Goal: Task Accomplishment & Management: Complete application form

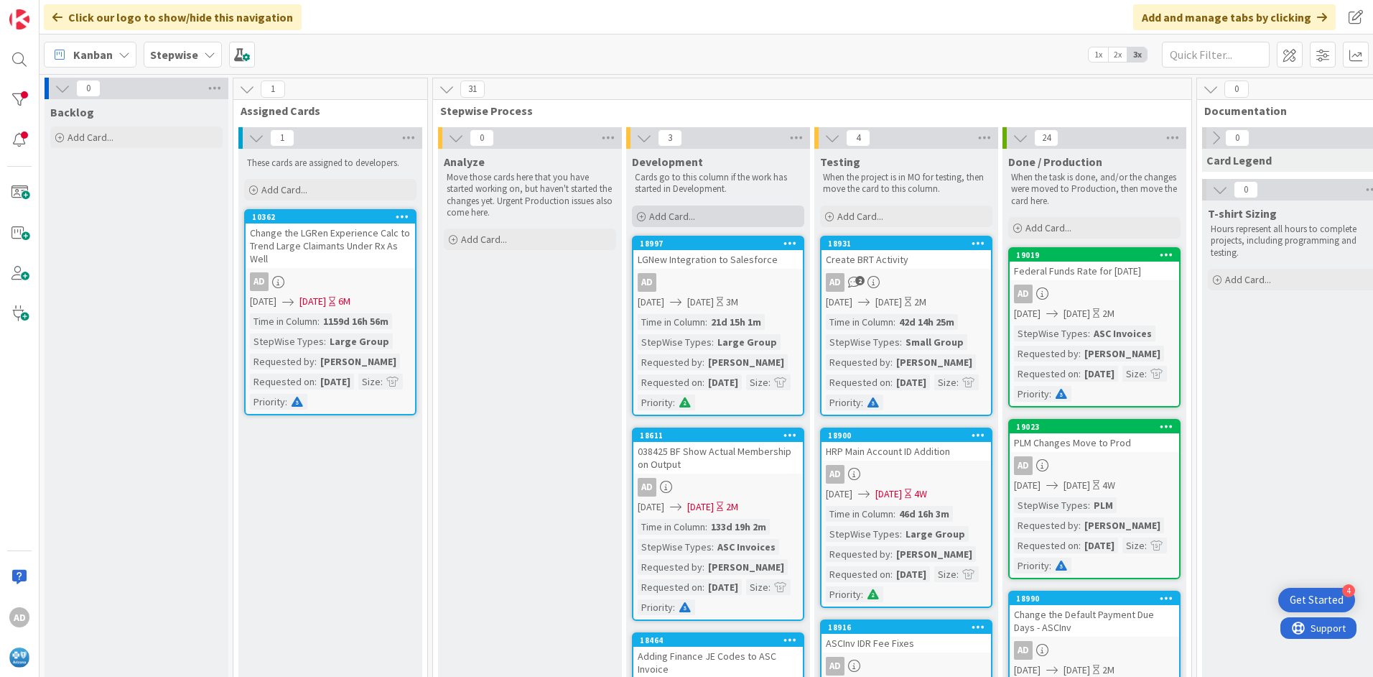
click at [693, 214] on span "Add Card..." at bounding box center [672, 216] width 46 height 13
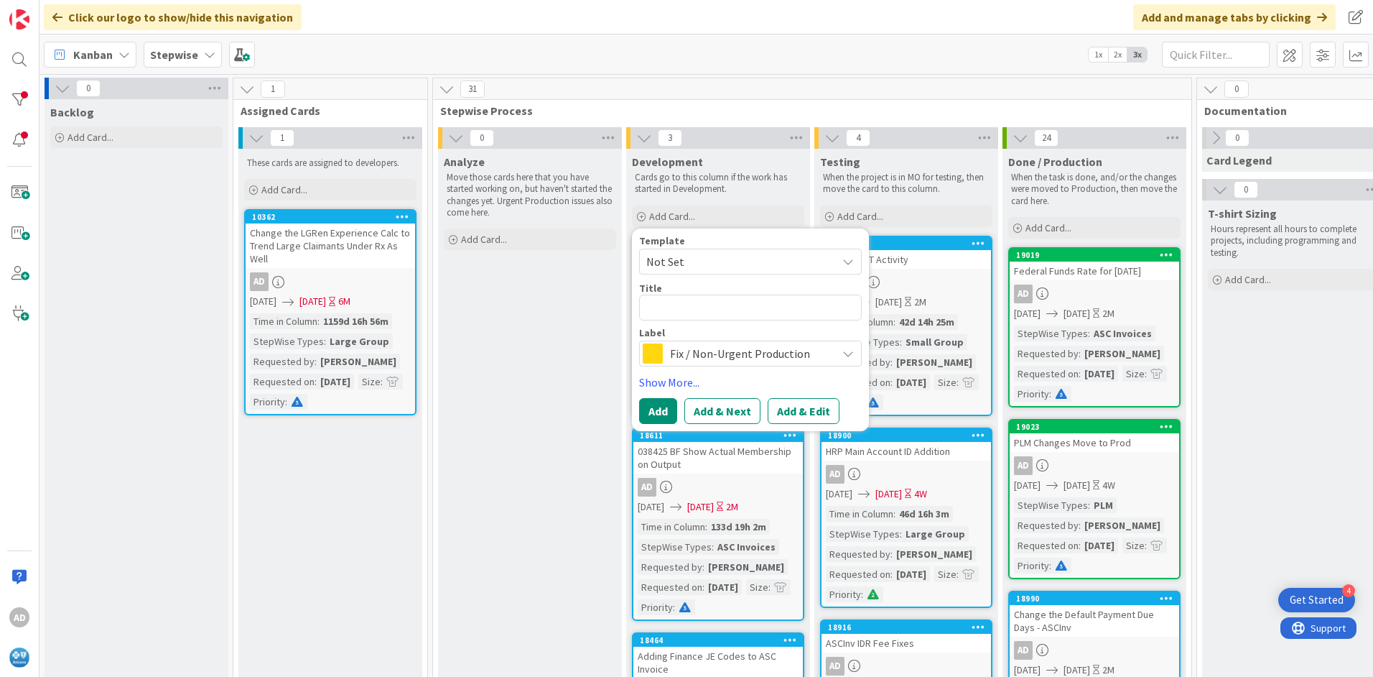
type textarea "x"
type textarea "S"
type textarea "x"
type textarea "SG"
type textarea "x"
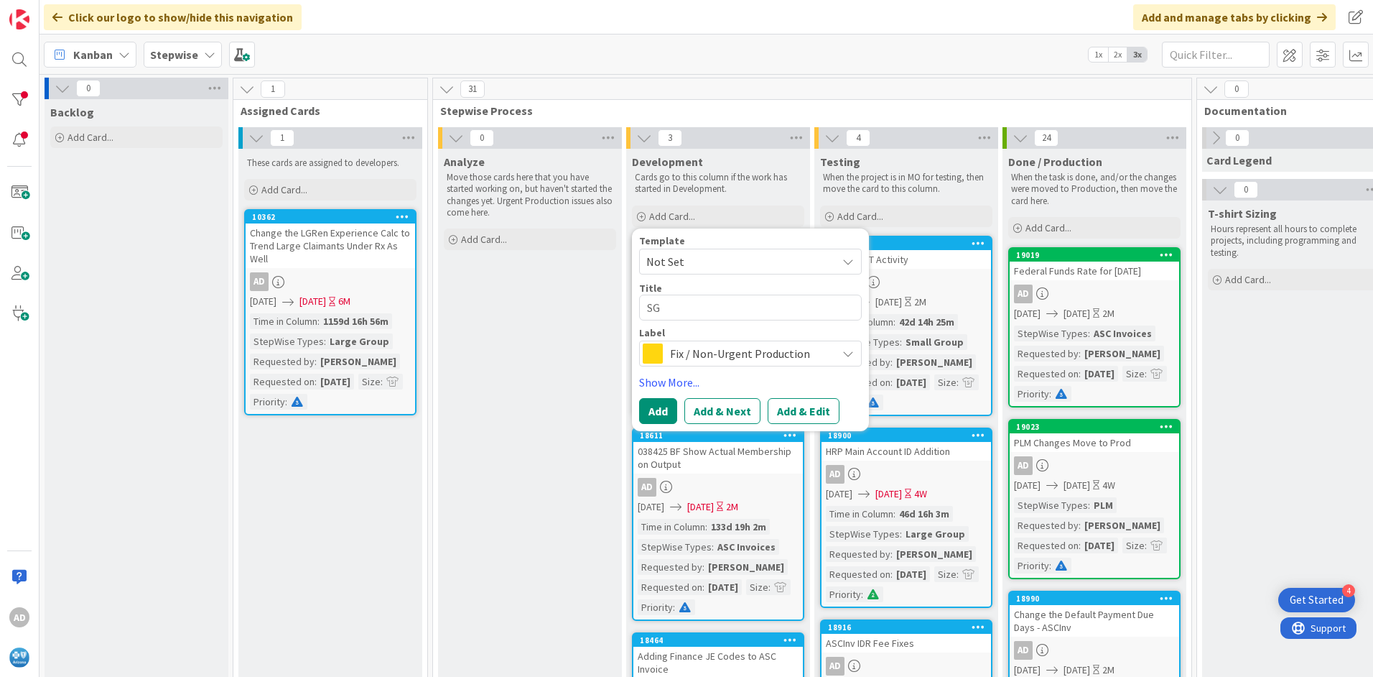
type textarea "SG"
type textarea "x"
type textarea "SG I"
type textarea "x"
type textarea "SG In"
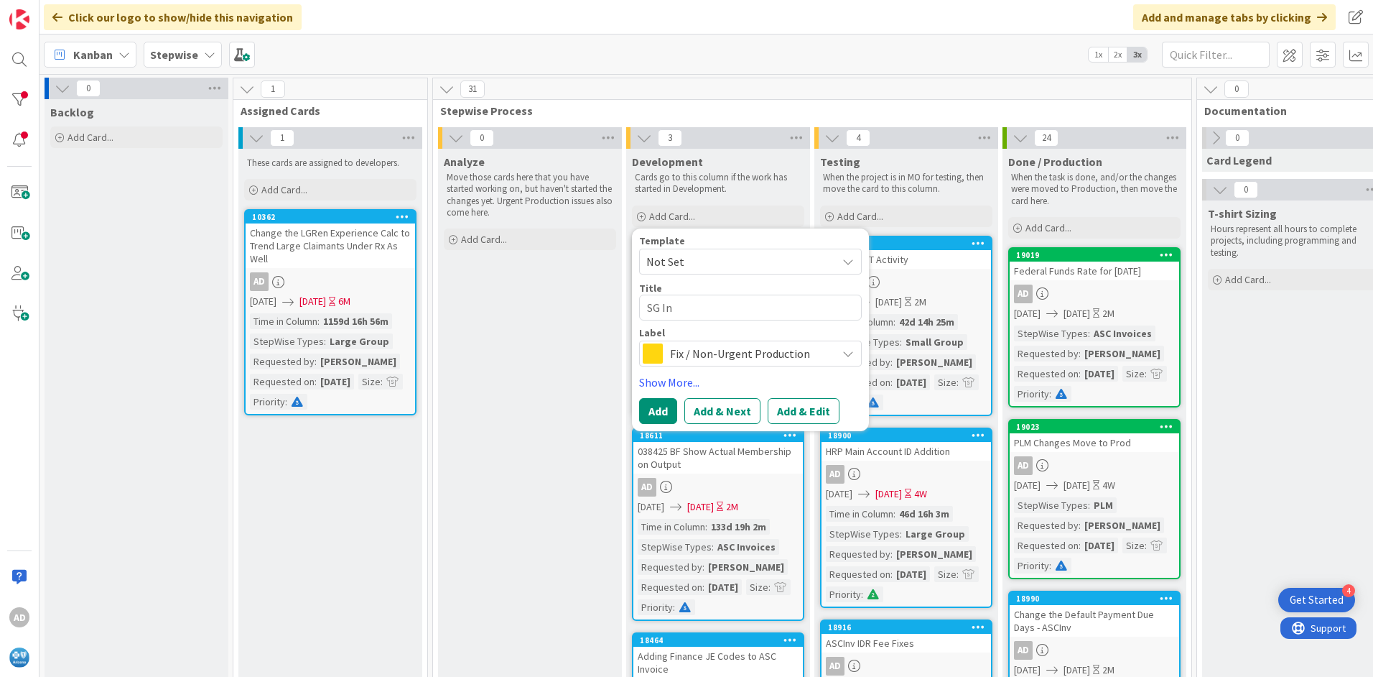
type textarea "x"
type textarea "SG Int"
type textarea "x"
type textarea "SG Inty"
type textarea "x"
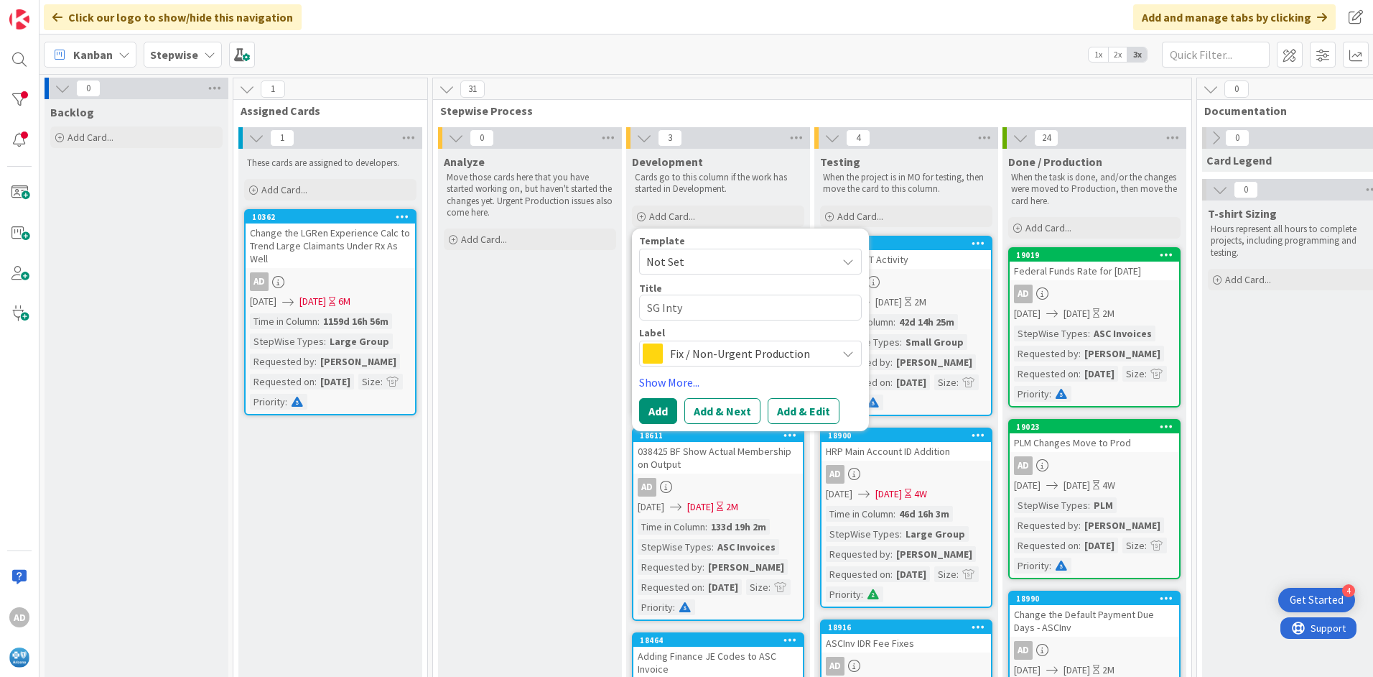
type textarea "SG Intye"
type textarea "x"
type textarea "SG Inty"
type textarea "x"
type textarea "SG Int"
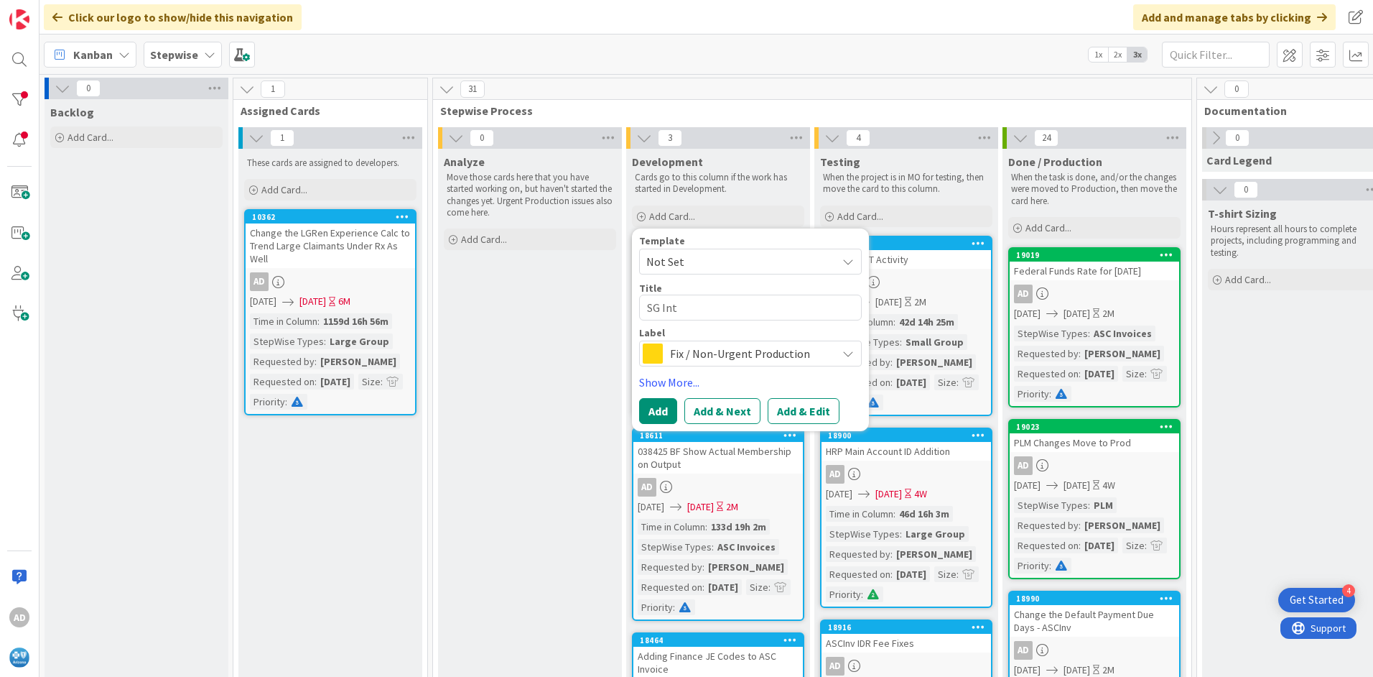
type textarea "x"
type textarea "SG Inte"
type textarea "x"
type textarea "SG Integ"
type textarea "x"
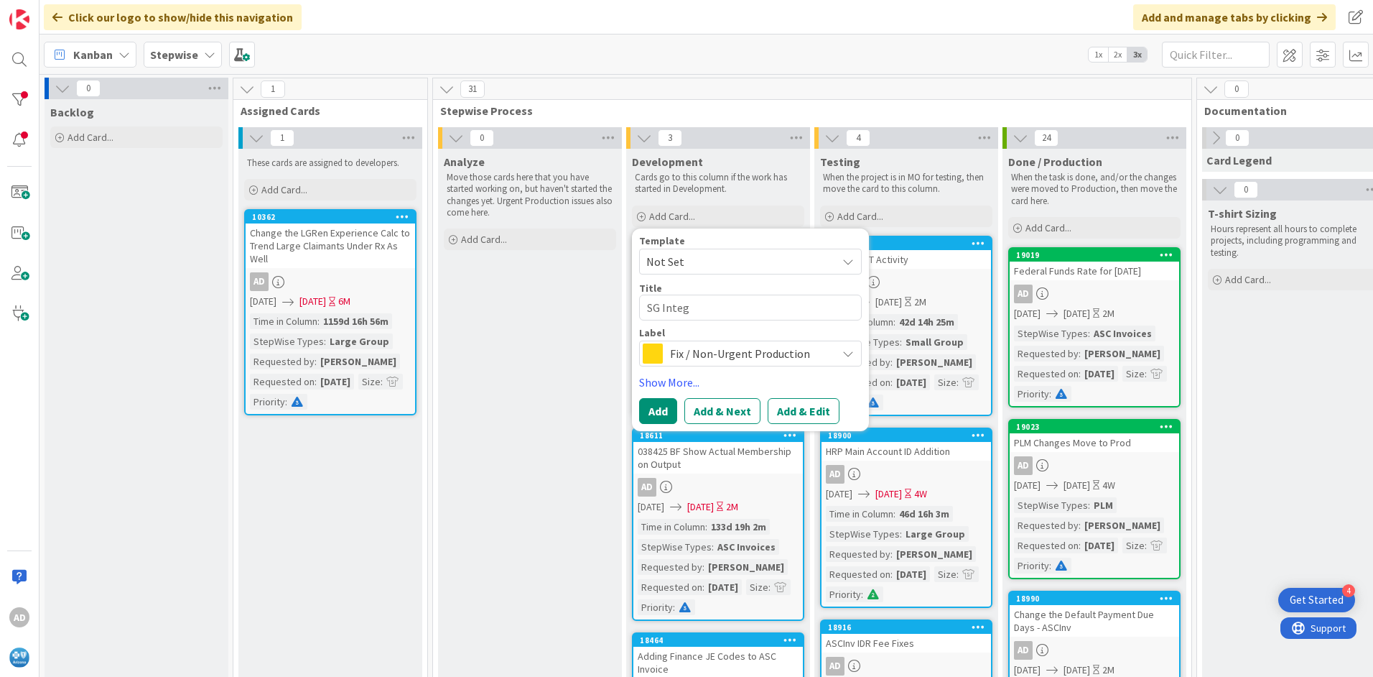
type textarea "SG Integr"
type textarea "x"
type textarea "SG Integra"
type textarea "x"
type textarea "SG Integrat"
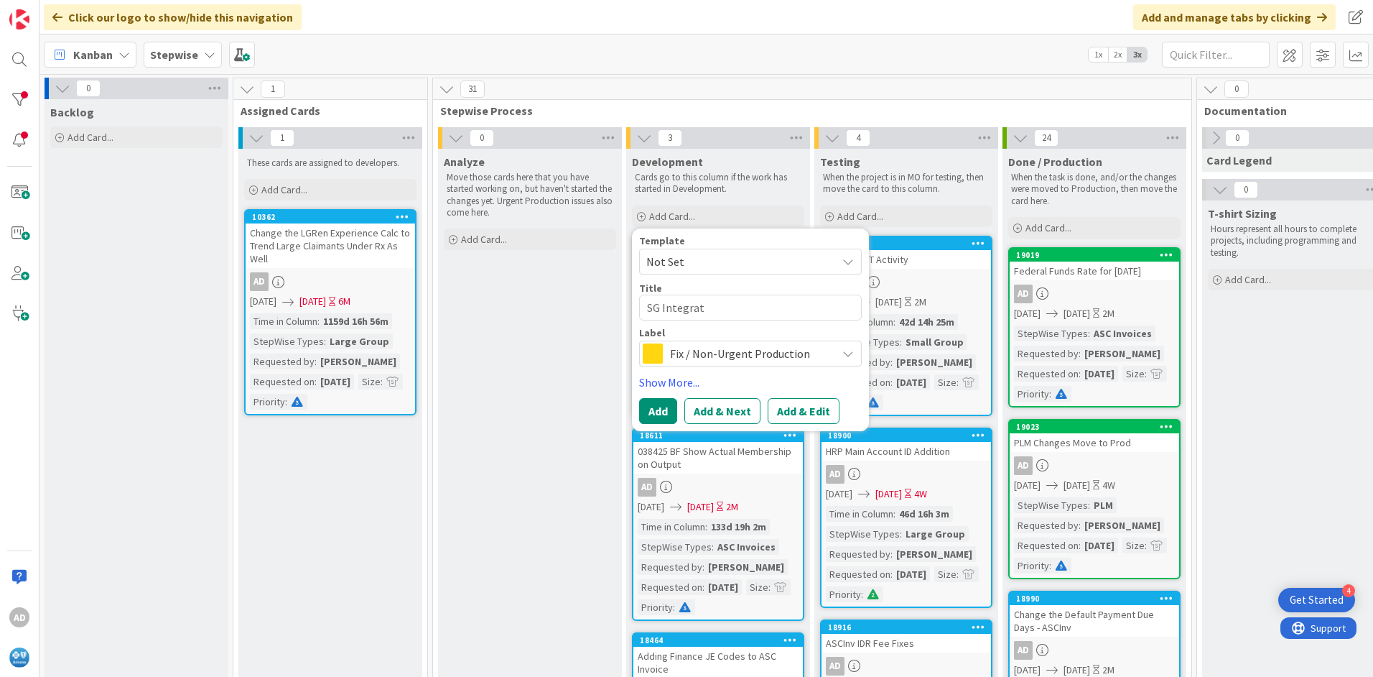
type textarea "x"
type textarea "SG Integrati"
type textarea "x"
type textarea "SG Integratio"
type textarea "x"
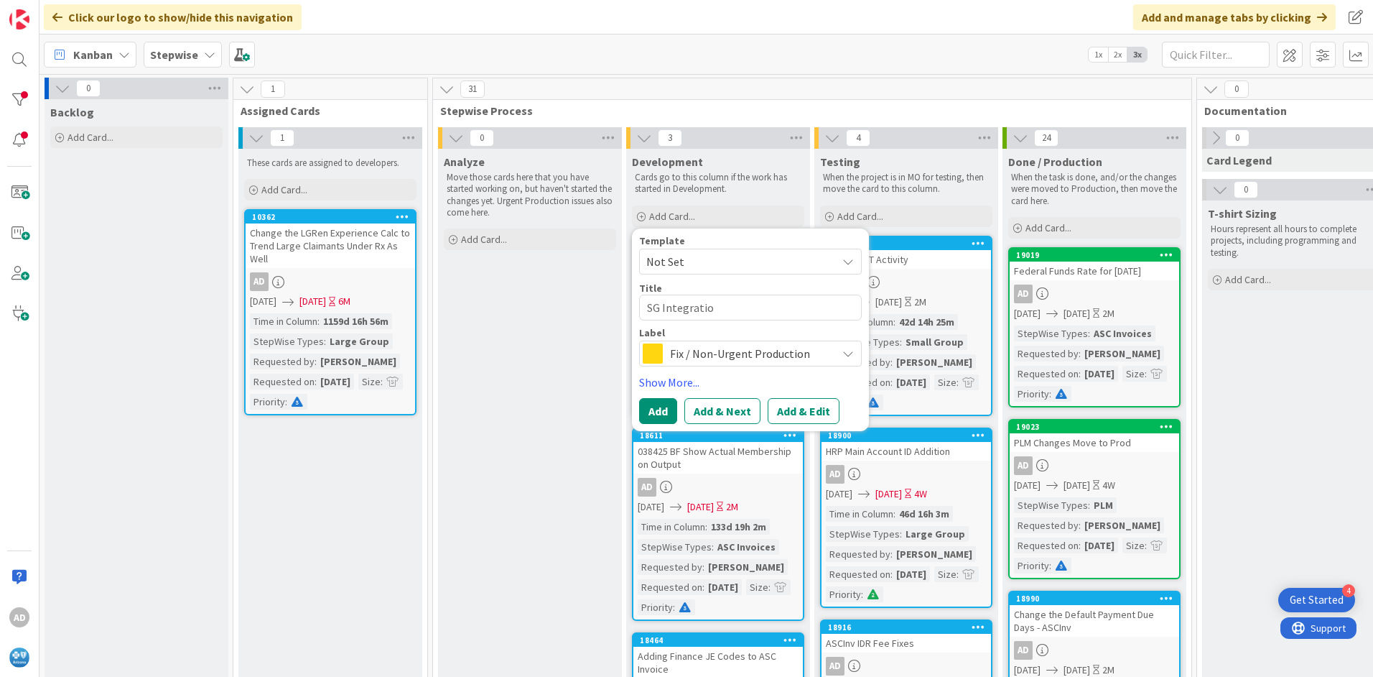
type textarea "SG Integration"
type textarea "x"
type textarea "SG Integration"
type textarea "x"
type textarea "SG Integration F"
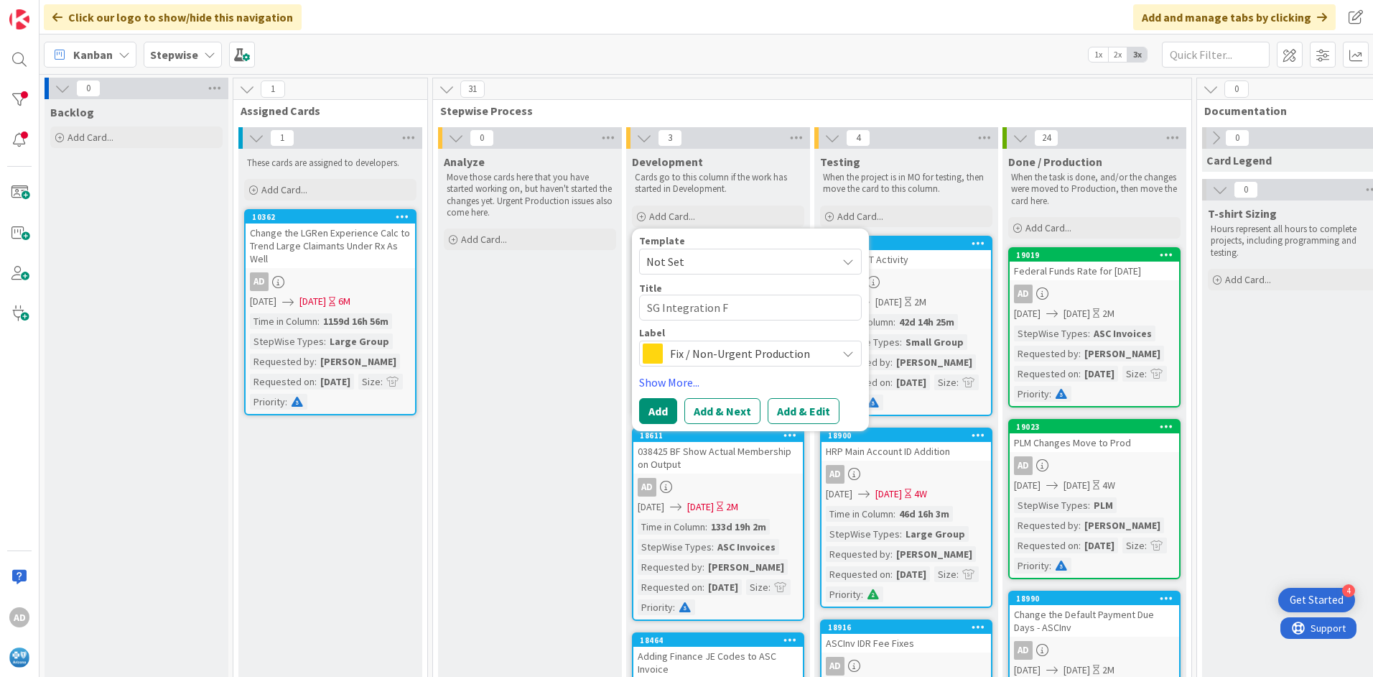
type textarea "x"
type textarea "SG Integration Fai"
type textarea "x"
type textarea "SG Integration Fail"
type textarea "x"
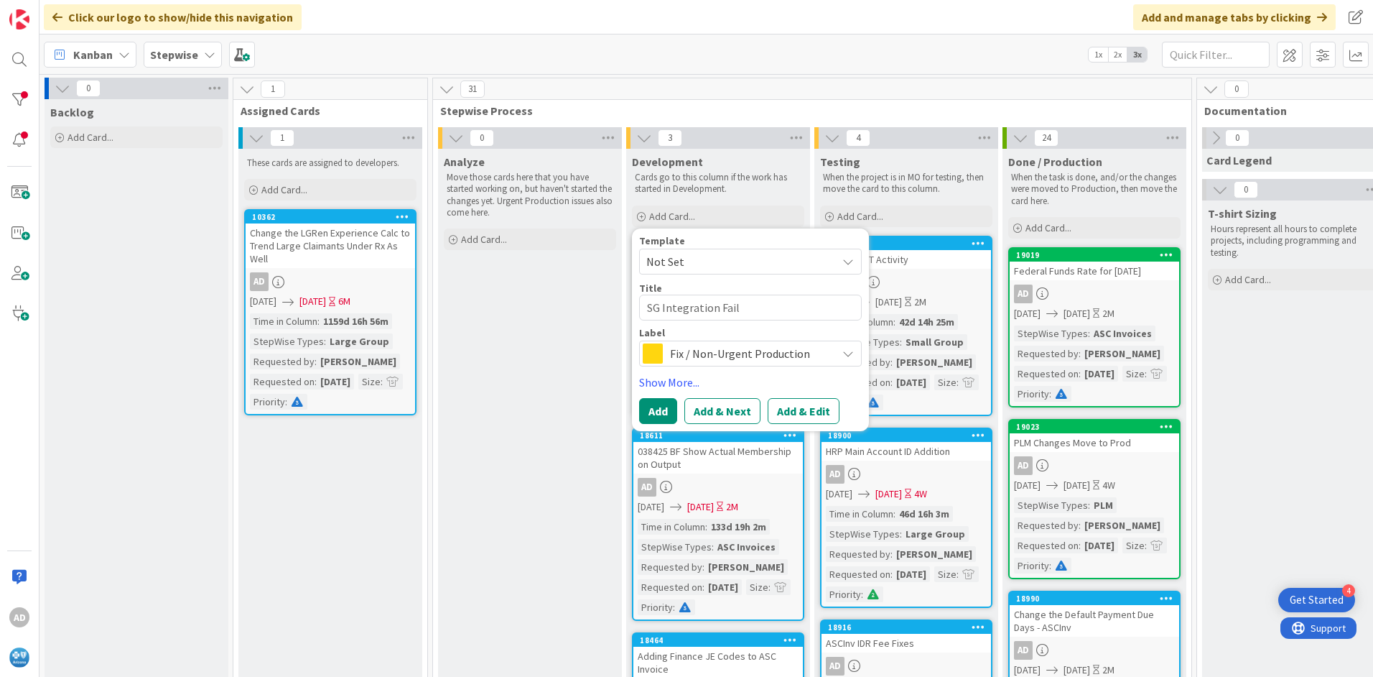
type textarea "SG Integration Faili"
type textarea "x"
type textarea "SG Integration Fail"
type textarea "x"
type textarea "SG Integration Failu"
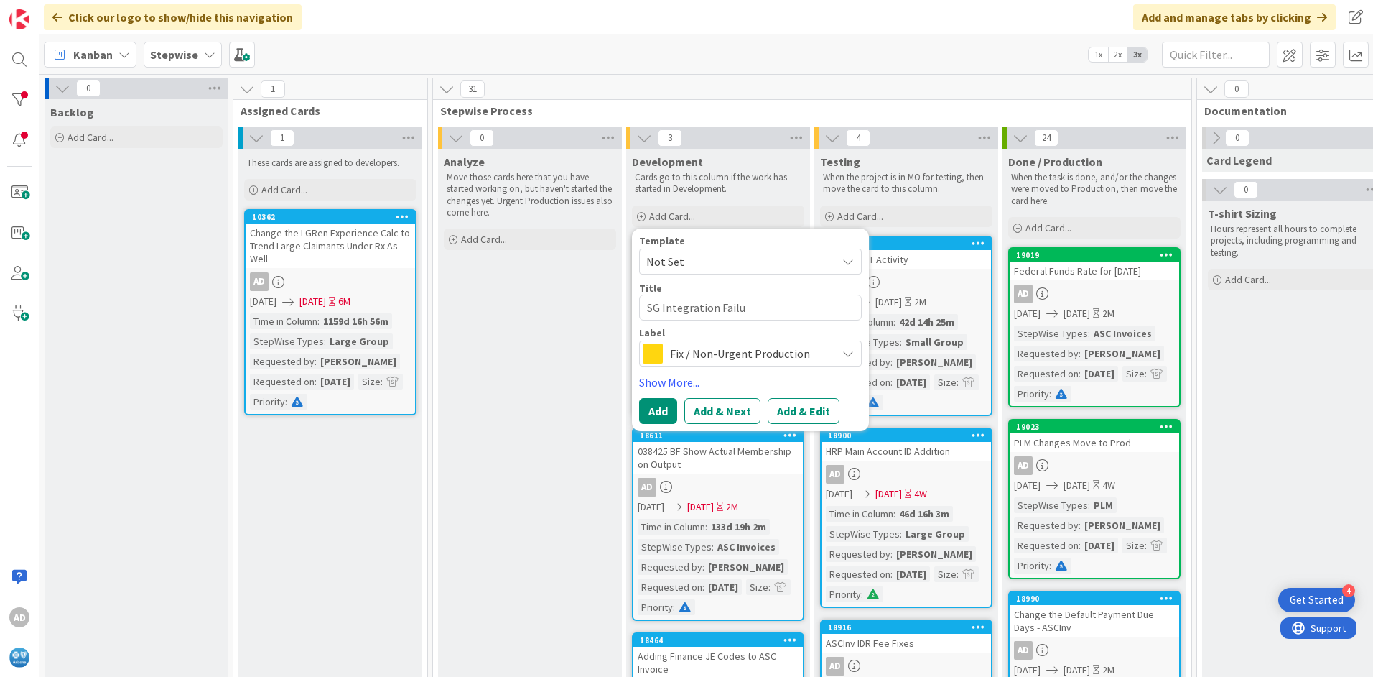
type textarea "x"
type textarea "SG Integration Failur"
type textarea "x"
type textarea "SG Integration Failure"
type textarea "x"
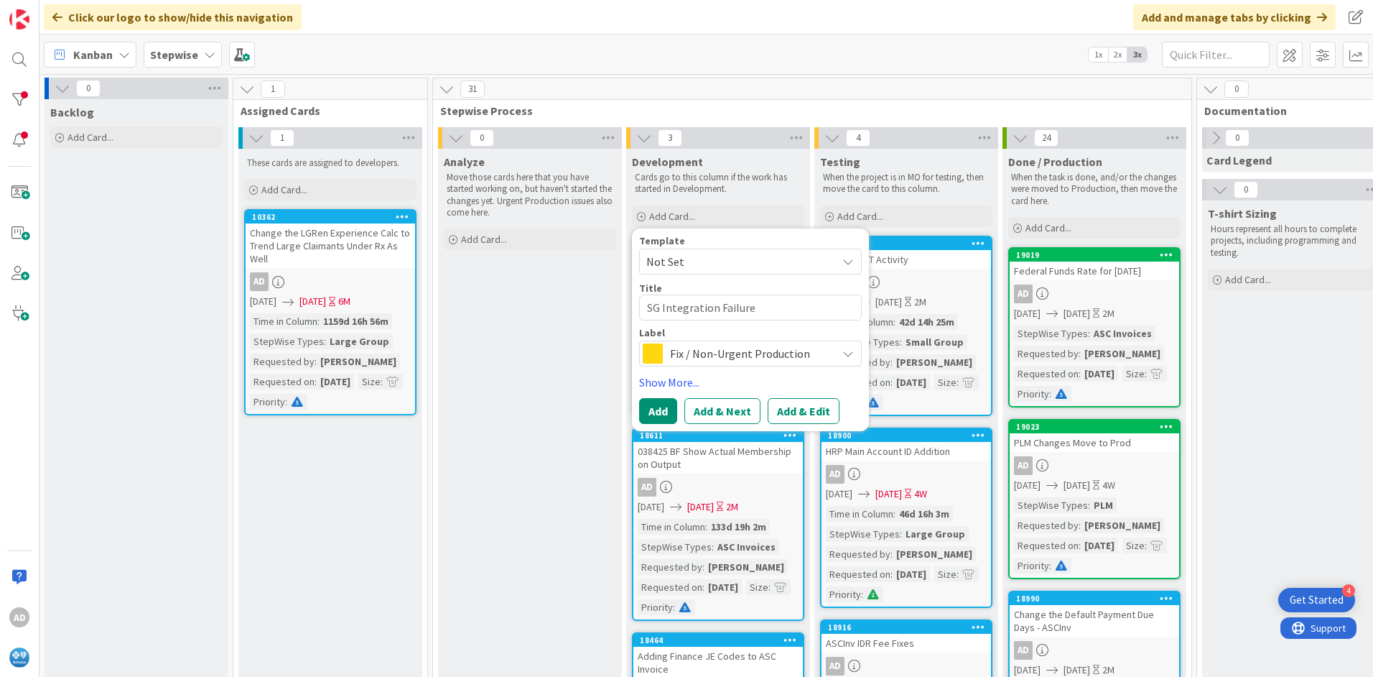
type textarea "SG Integration Failure"
type textarea "x"
type textarea "SG Integration Failure o"
type textarea "x"
type textarea "SG Integration Failure on"
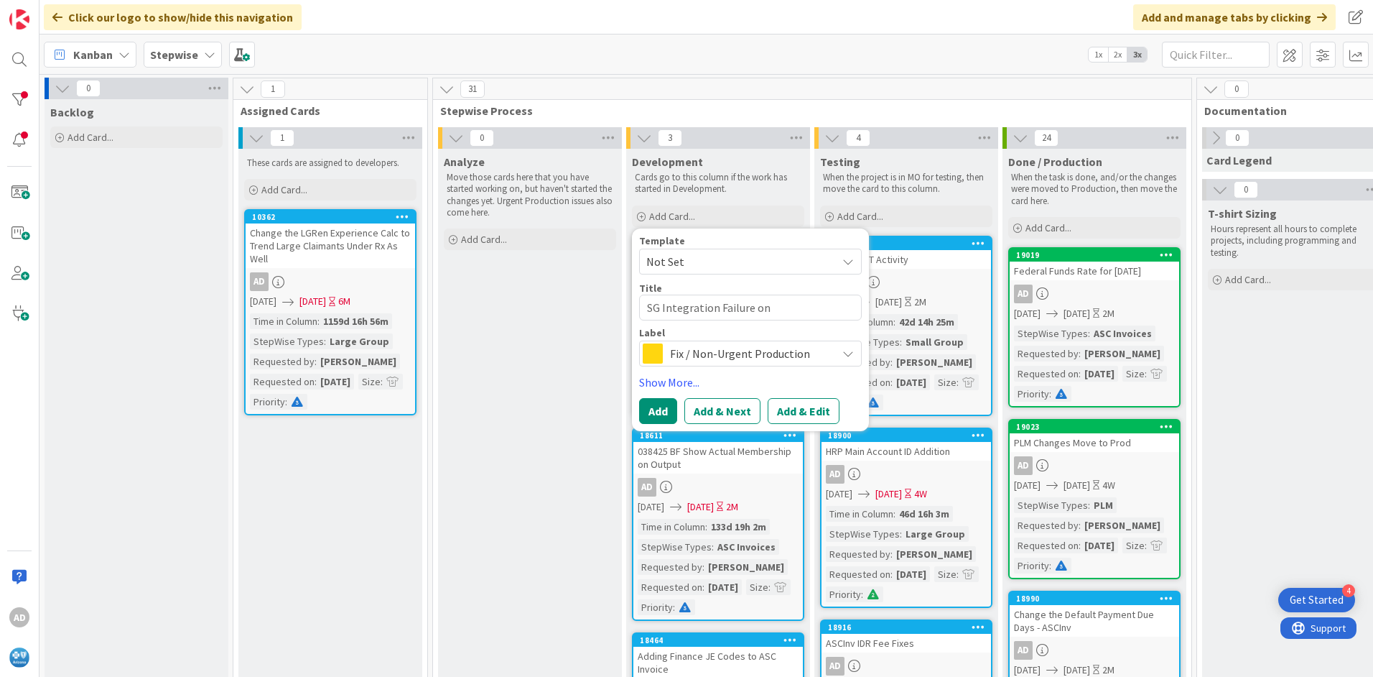
type textarea "x"
type textarea "SG Integration Failure on"
type textarea "x"
type textarea "SG Integration Failure on N"
type textarea "x"
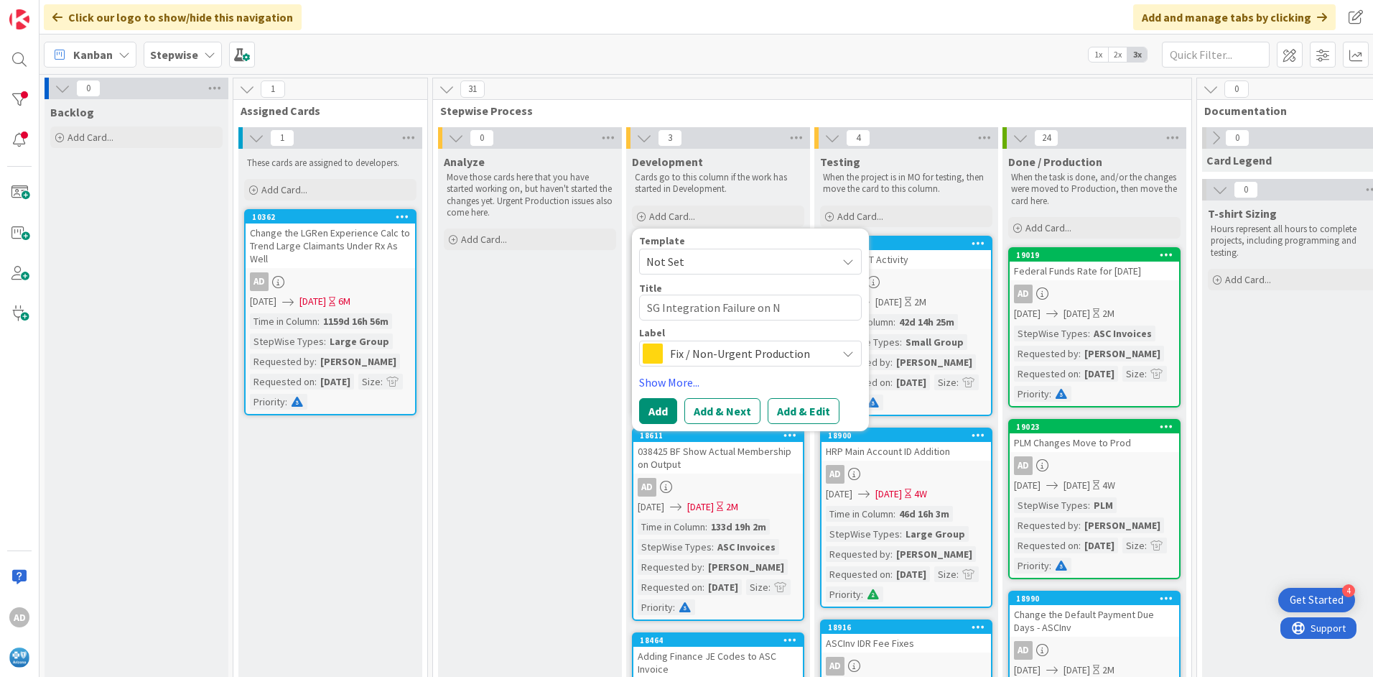
type textarea "SG Integration Failure on Ne"
type textarea "x"
type textarea "SG Integration Failure on New"
type textarea "x"
type textarea "SG Integration Failure on New"
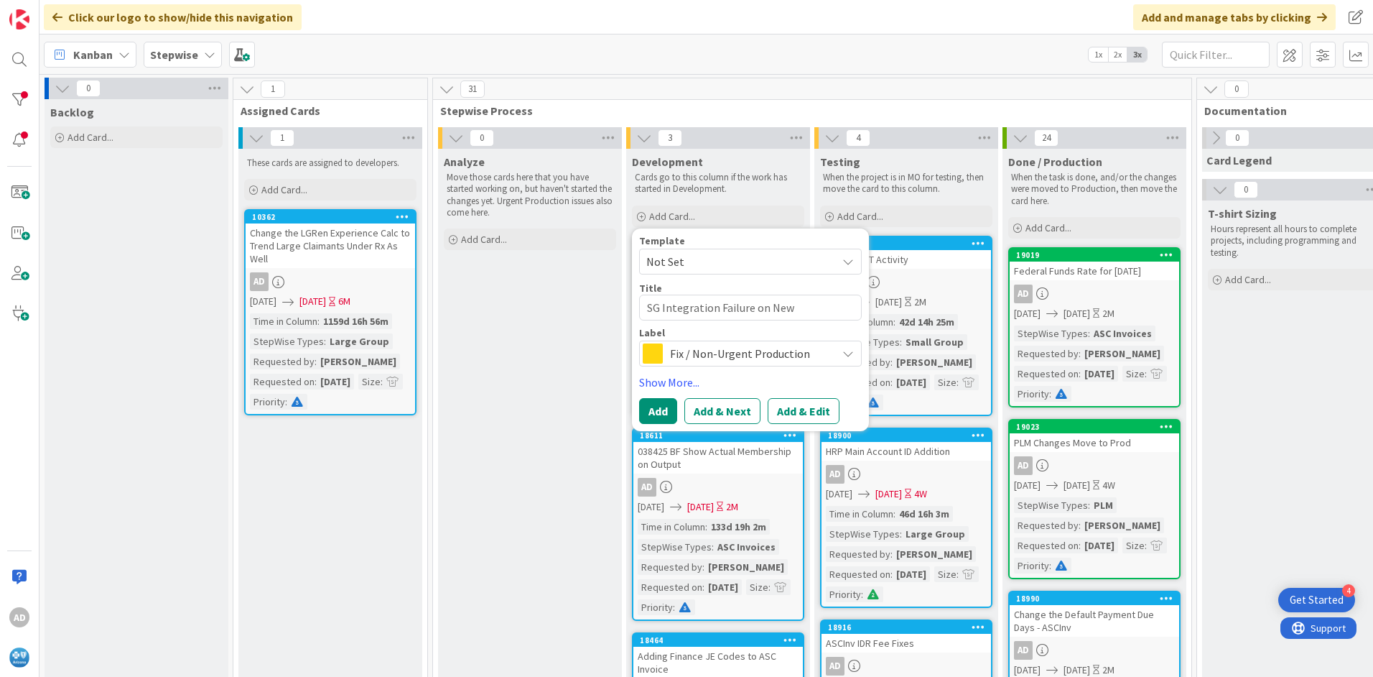
type textarea "x"
type textarea "SG Integration Failure on New G"
type textarea "x"
type textarea "SG Integration Failure on [GEOGRAPHIC_DATA]"
click at [797, 410] on button "Add & Edit" at bounding box center [804, 411] width 72 height 26
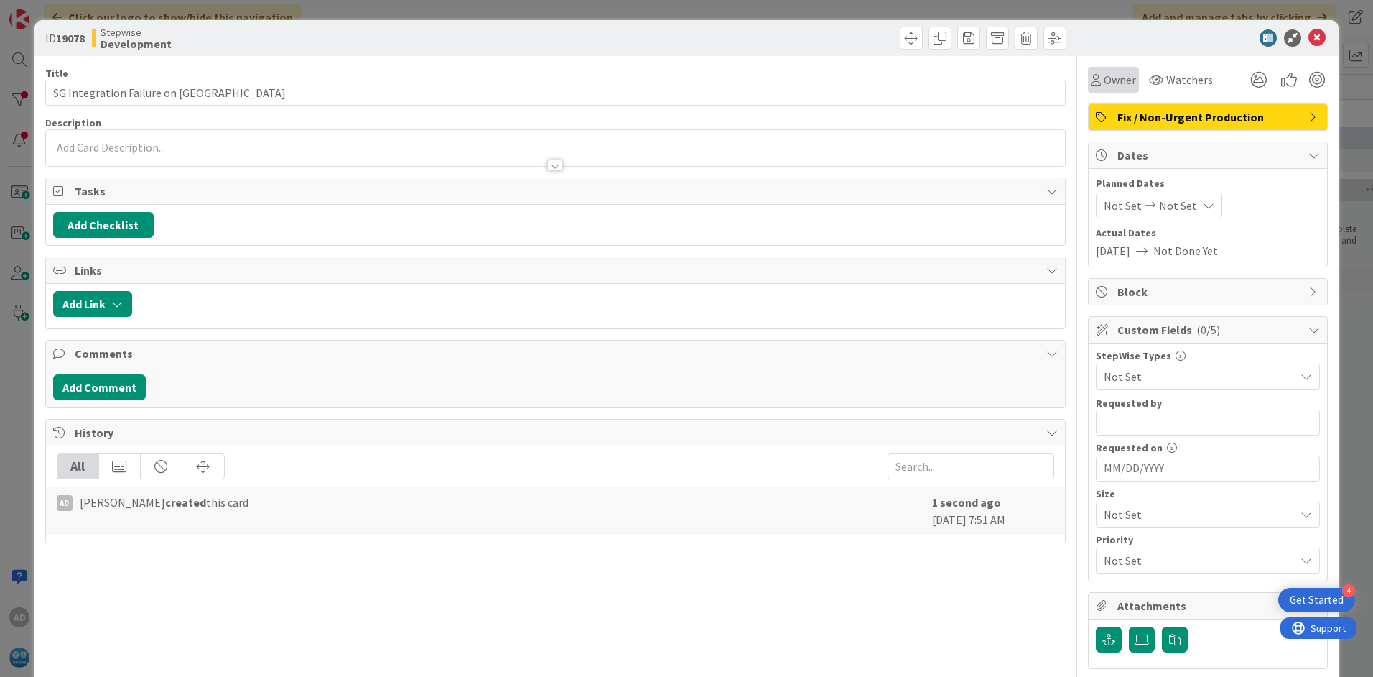
click at [1109, 78] on span "Owner" at bounding box center [1120, 79] width 32 height 17
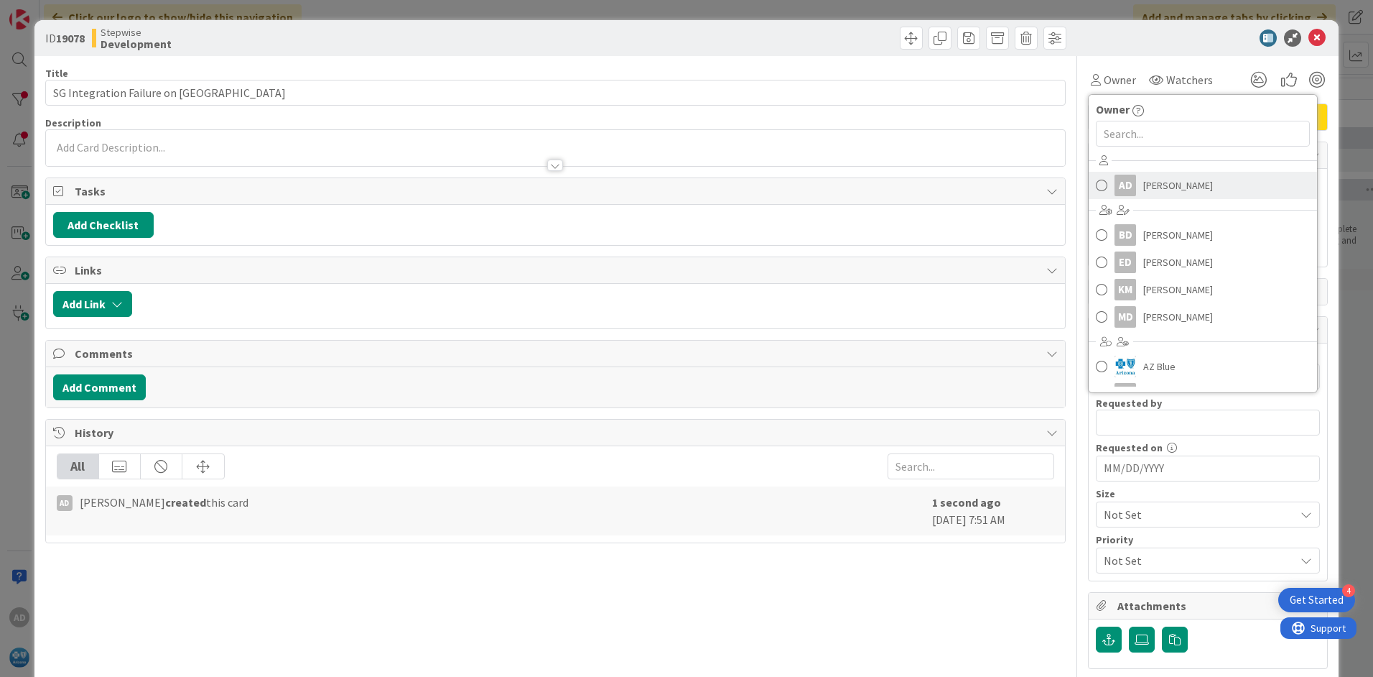
click at [1144, 189] on span "[PERSON_NAME]" at bounding box center [1179, 186] width 70 height 22
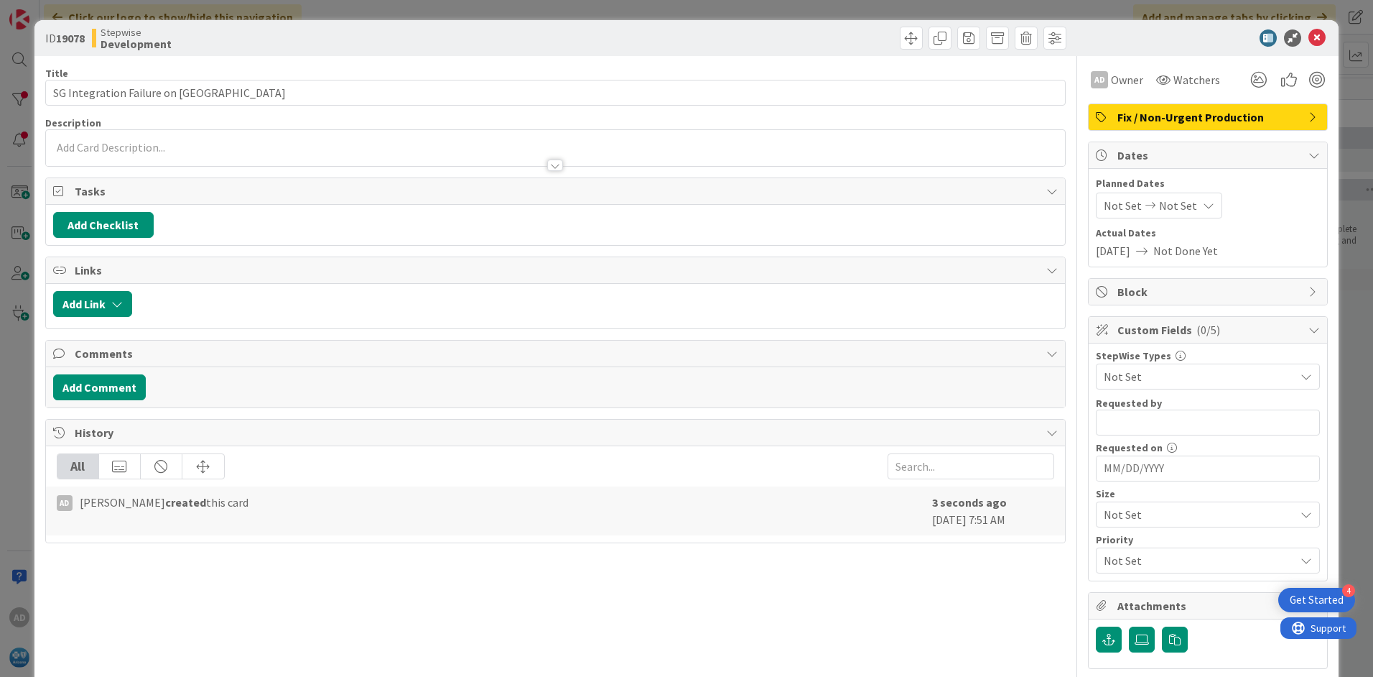
click at [1154, 118] on span "Fix / Non-Urgent Production" at bounding box center [1210, 116] width 184 height 17
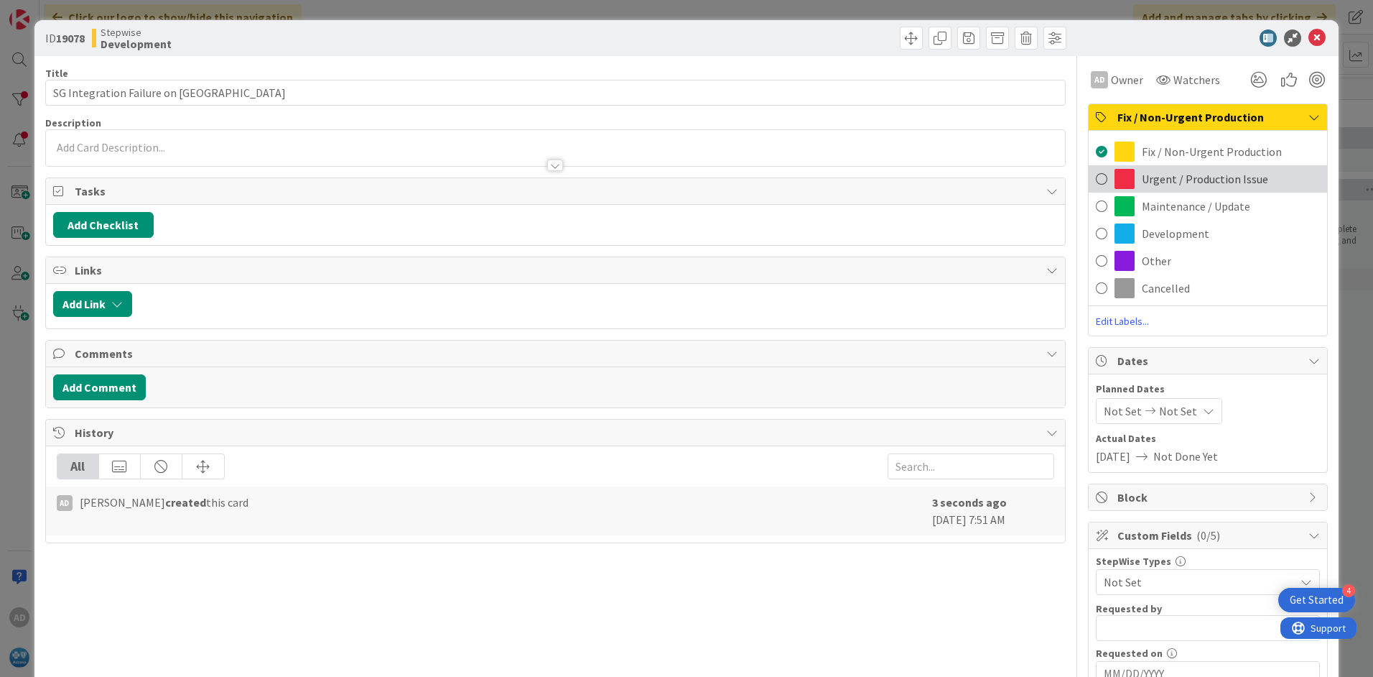
click at [1158, 179] on span "Urgent / Production Issue" at bounding box center [1205, 178] width 126 height 17
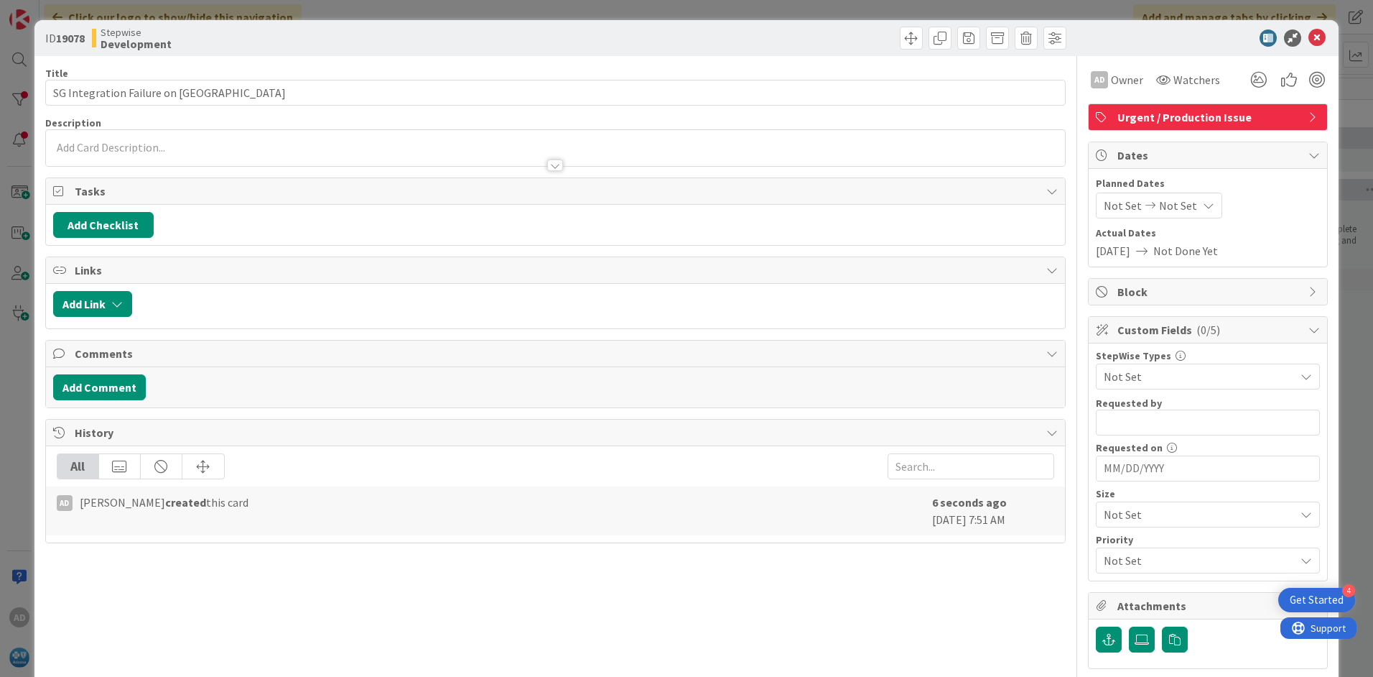
click at [1111, 207] on span "Not Set" at bounding box center [1123, 205] width 38 height 17
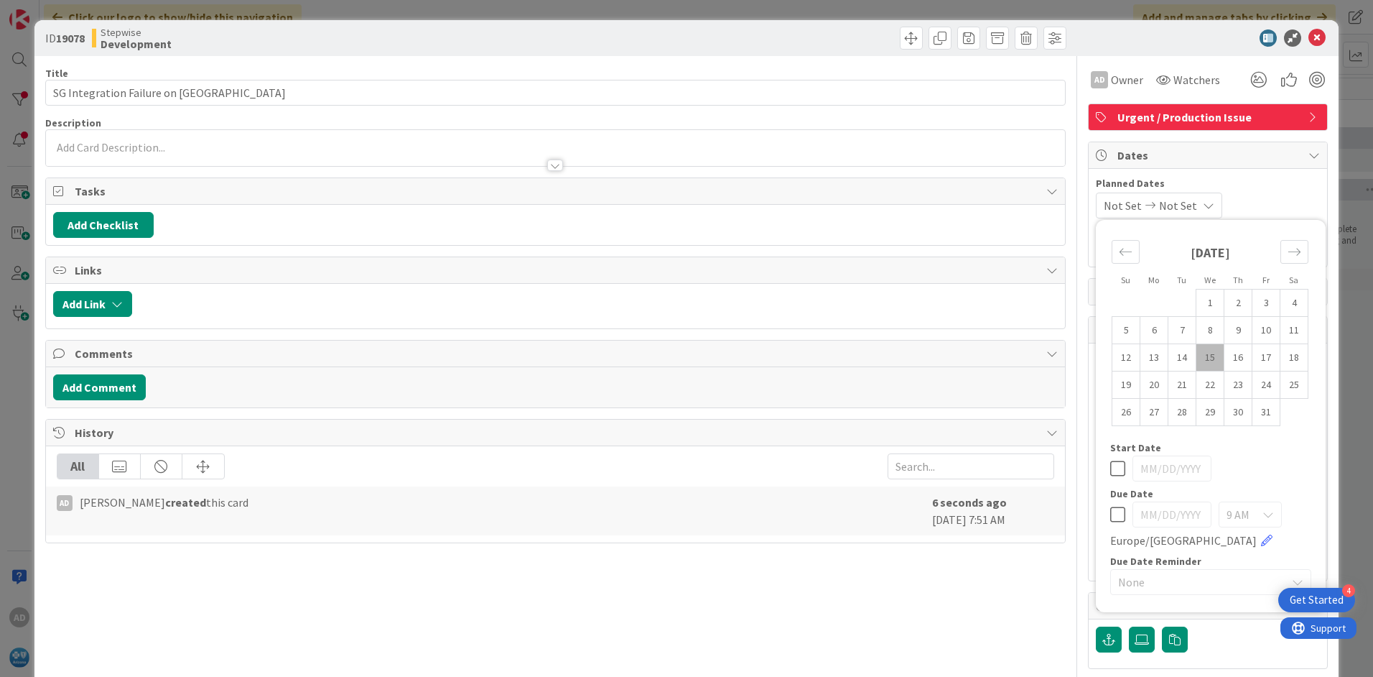
click at [1204, 362] on td "15" at bounding box center [1211, 357] width 28 height 27
type input "[DATE]"
click at [1259, 384] on td "24" at bounding box center [1267, 384] width 28 height 27
type input "[DATE]"
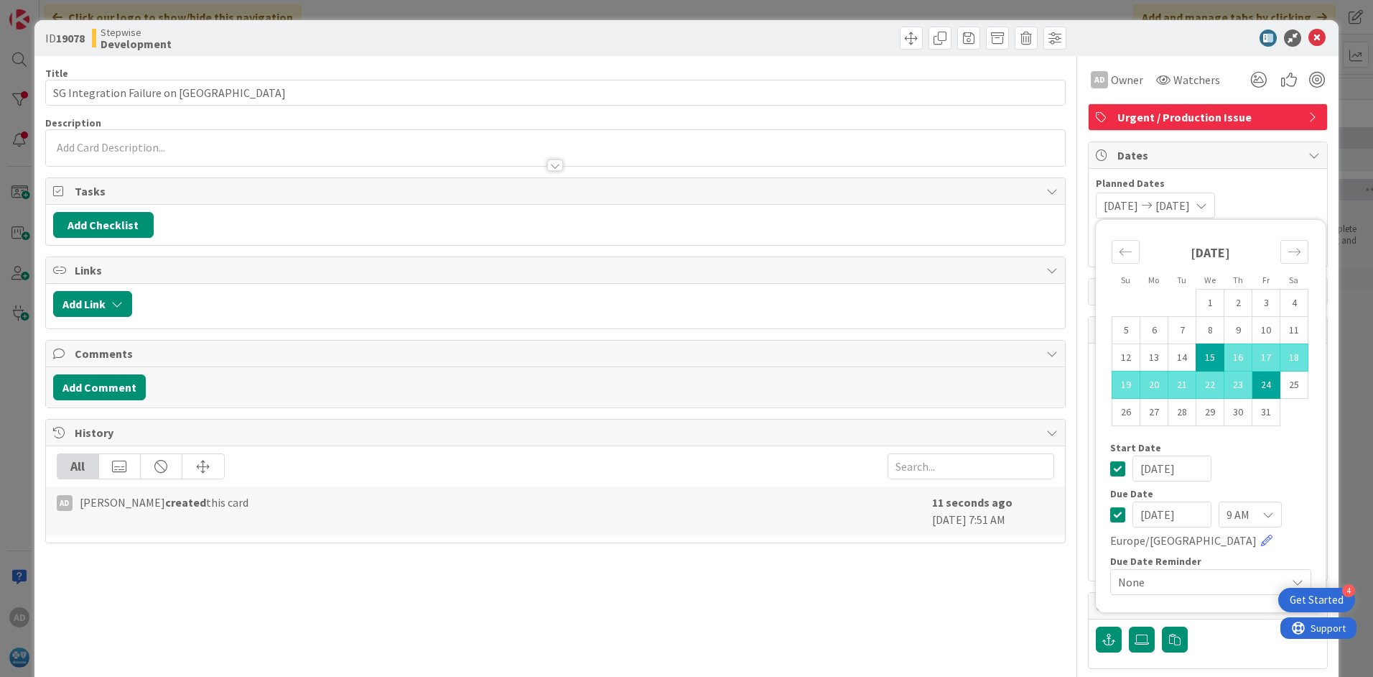
click at [1274, 180] on span "Planned Dates" at bounding box center [1208, 183] width 224 height 15
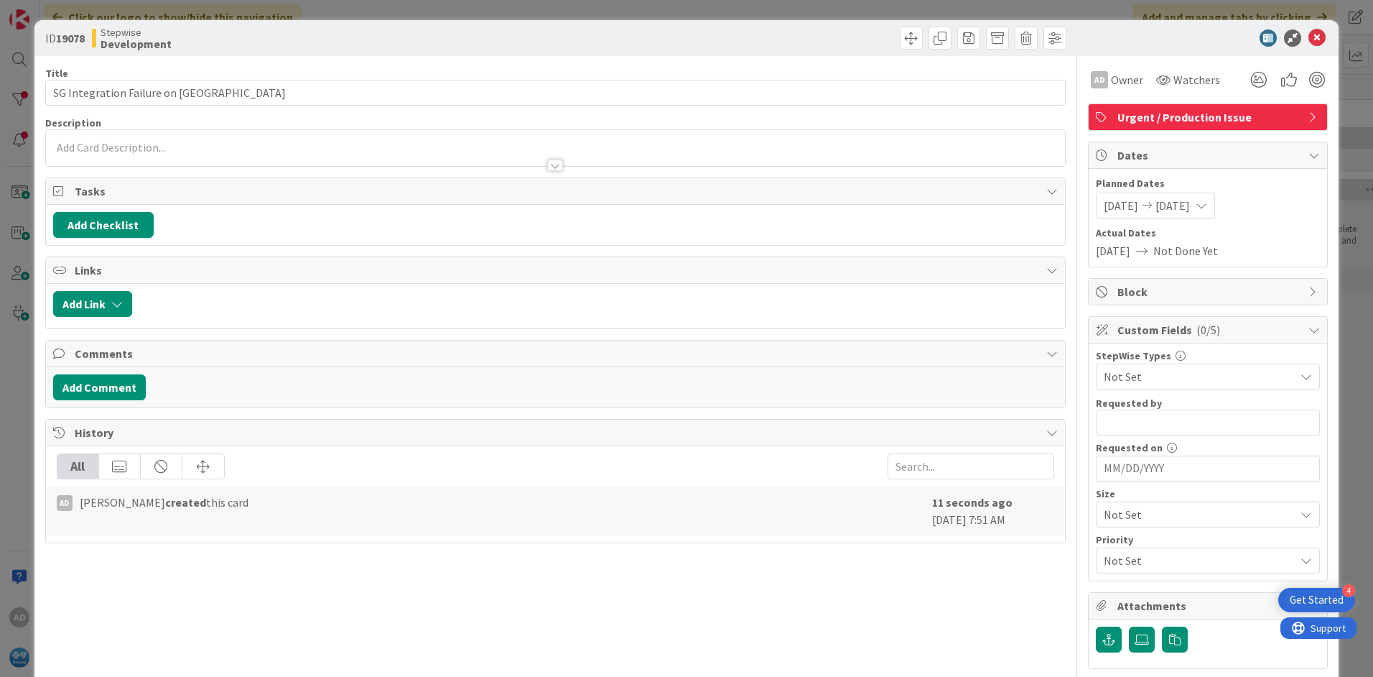
click at [1125, 372] on span "Not Set" at bounding box center [1196, 376] width 184 height 20
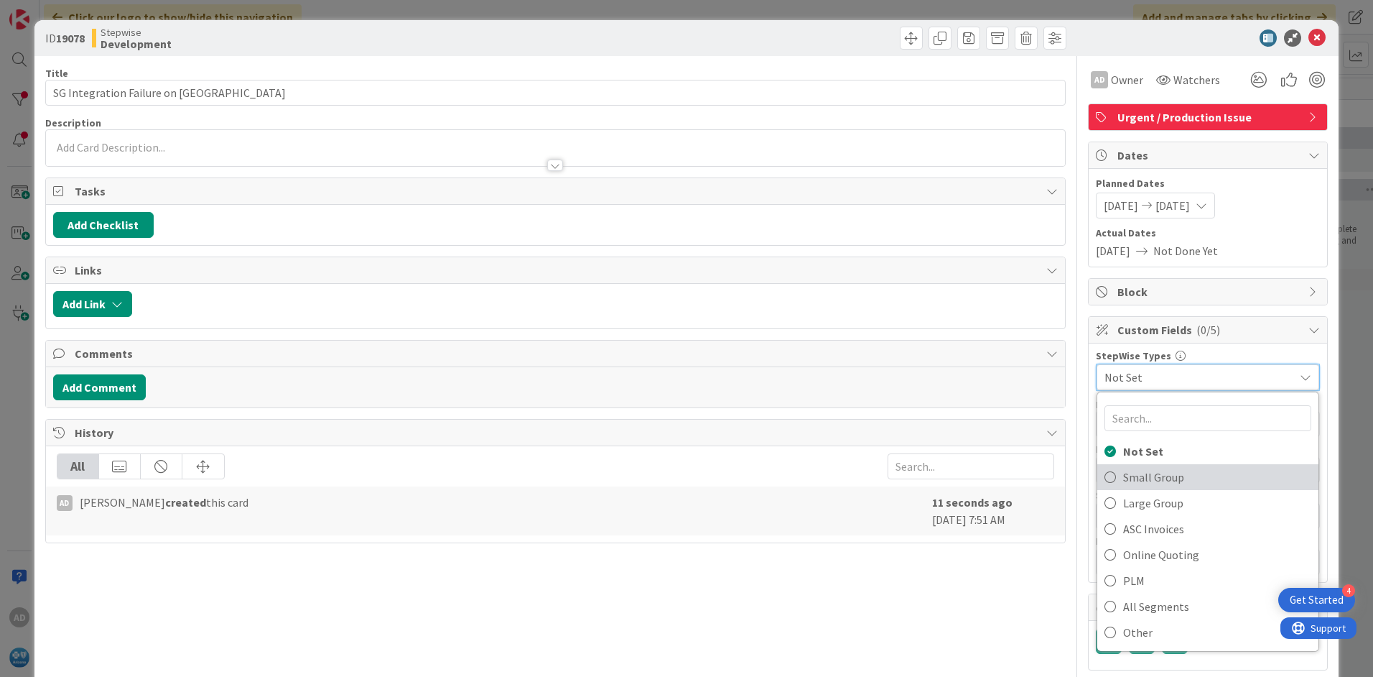
click at [1146, 480] on span "Small Group" at bounding box center [1217, 477] width 188 height 22
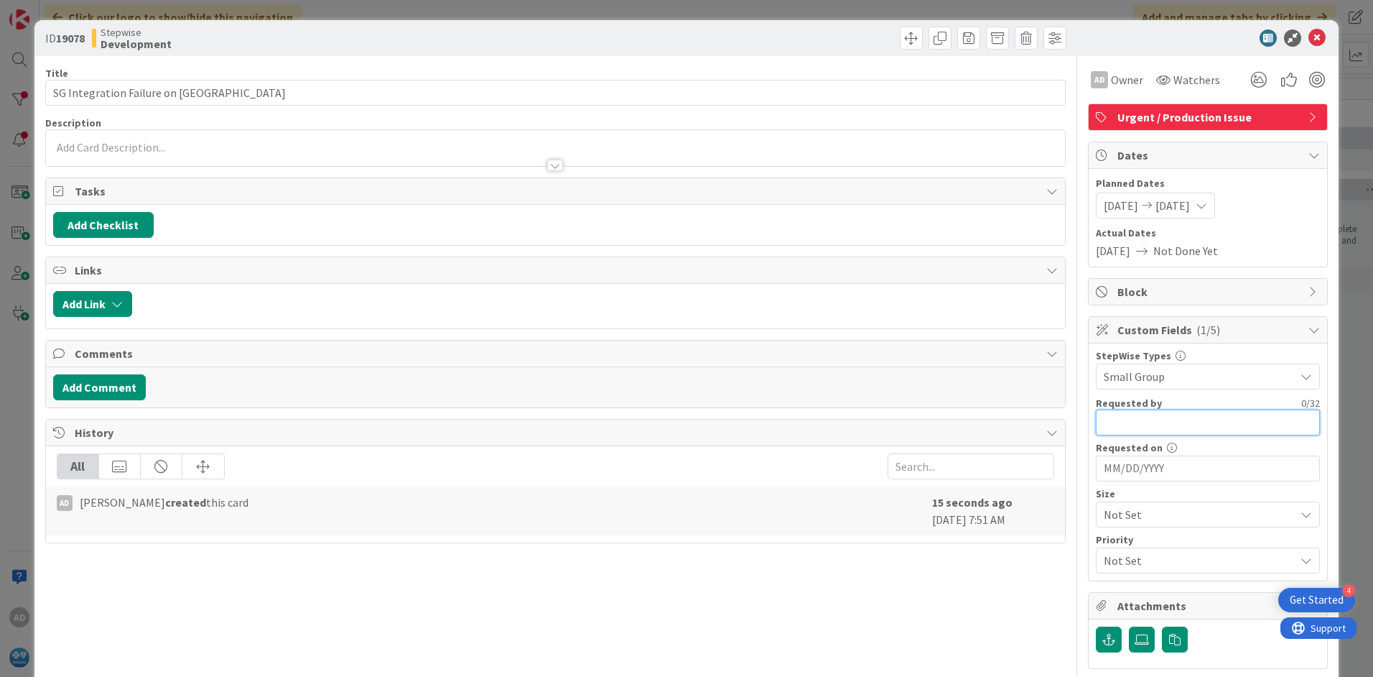
click at [1119, 418] on input "text" at bounding box center [1208, 422] width 224 height 26
type input "[PERSON_NAME]"
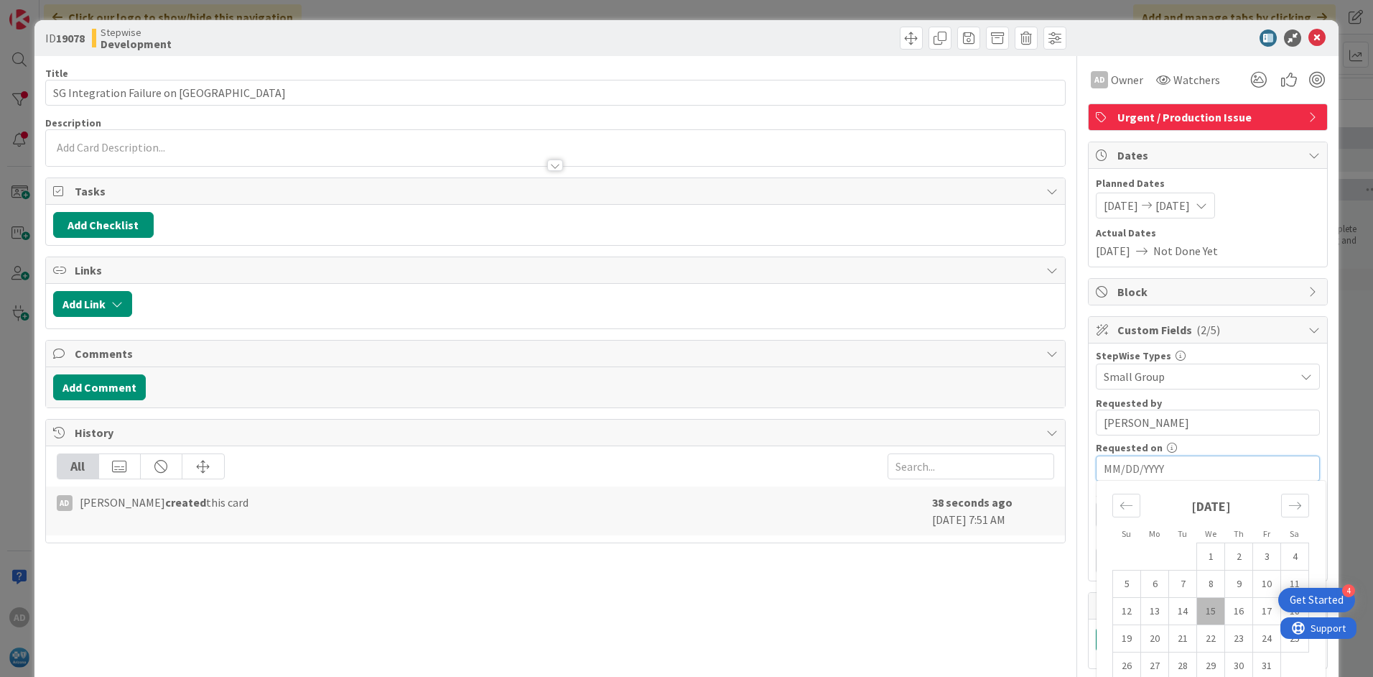
click at [1136, 464] on input "MM/DD/YYYY" at bounding box center [1208, 468] width 208 height 24
click at [1177, 608] on td "14" at bounding box center [1183, 611] width 28 height 27
type input "[DATE]"
click at [1116, 503] on div "Not Set" at bounding box center [1208, 514] width 224 height 26
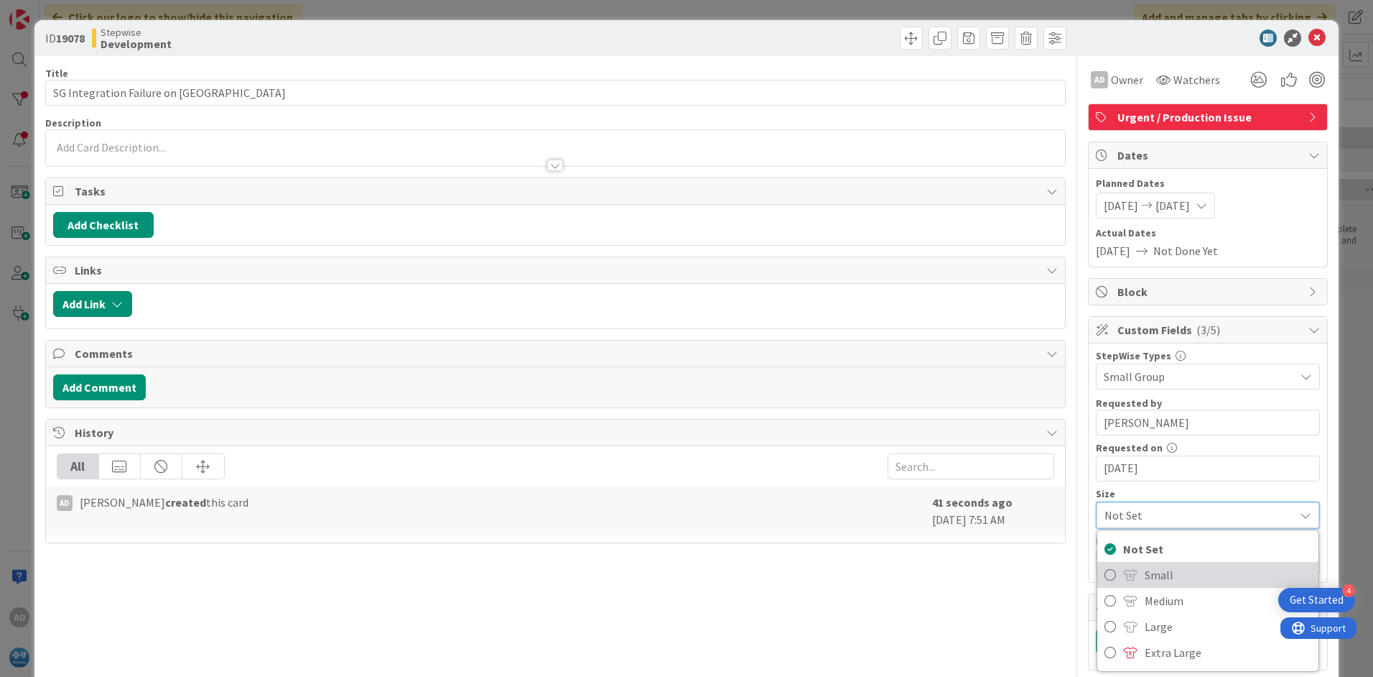
click at [1145, 576] on span "Small" at bounding box center [1228, 575] width 167 height 22
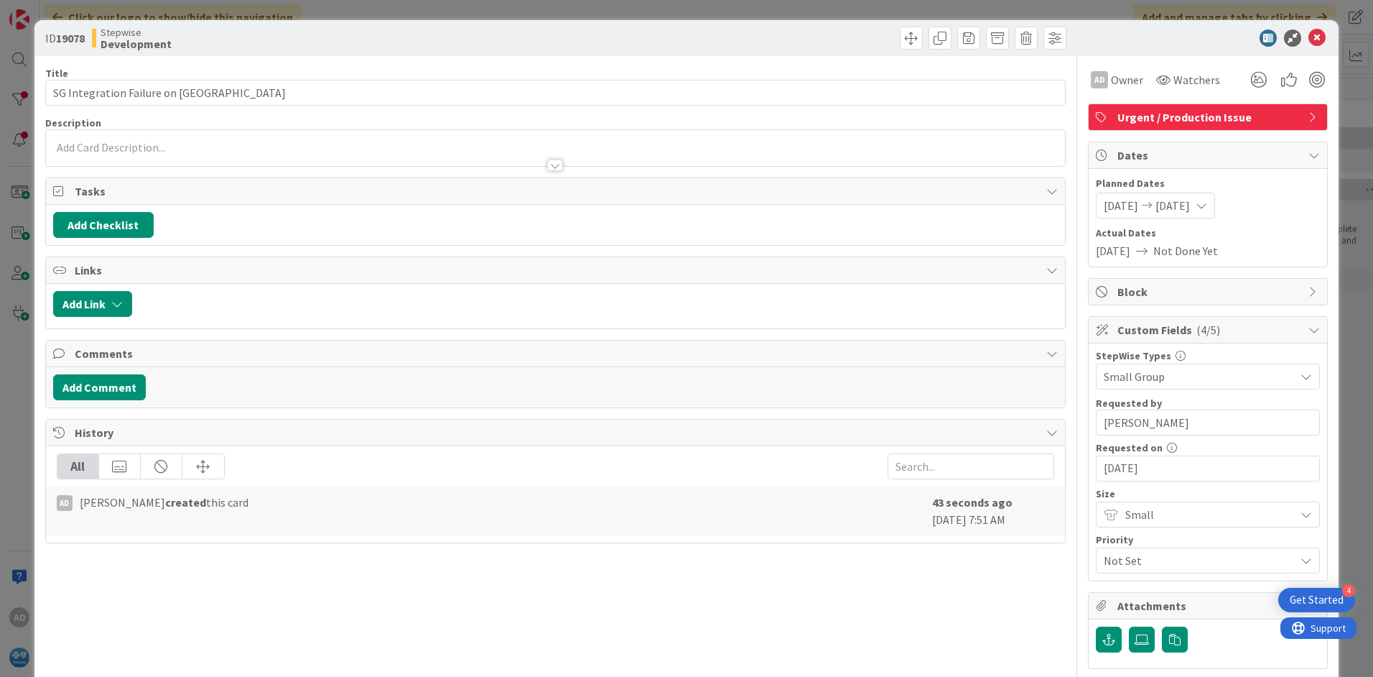
click at [1130, 562] on span "Not Set" at bounding box center [1196, 560] width 184 height 20
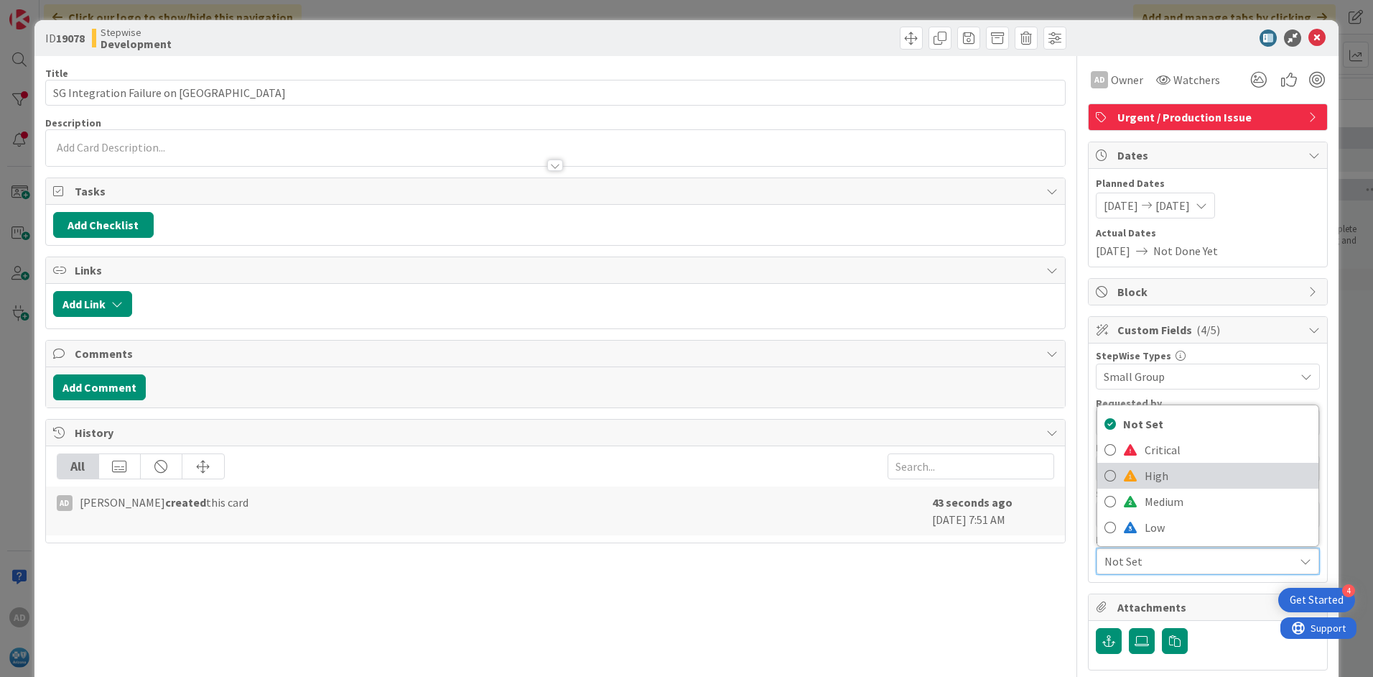
click at [1145, 481] on span "High" at bounding box center [1228, 476] width 167 height 22
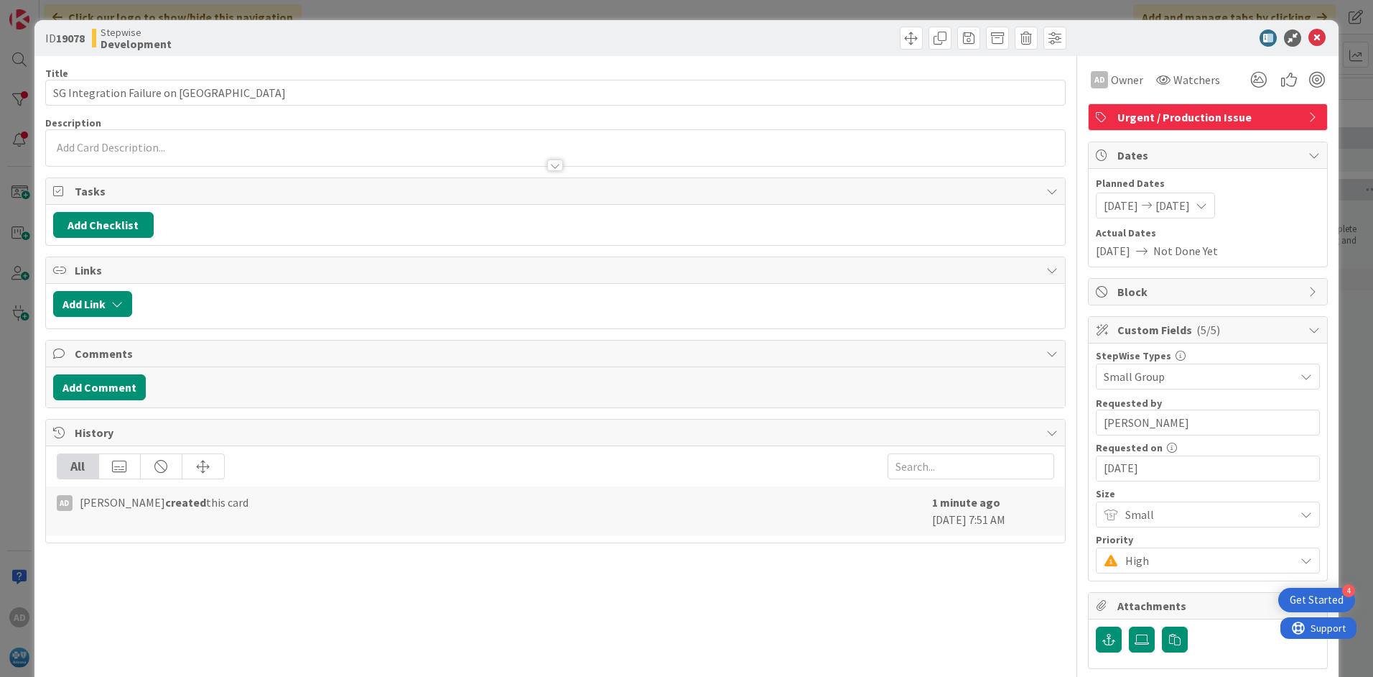
click at [154, 142] on div at bounding box center [555, 148] width 1019 height 36
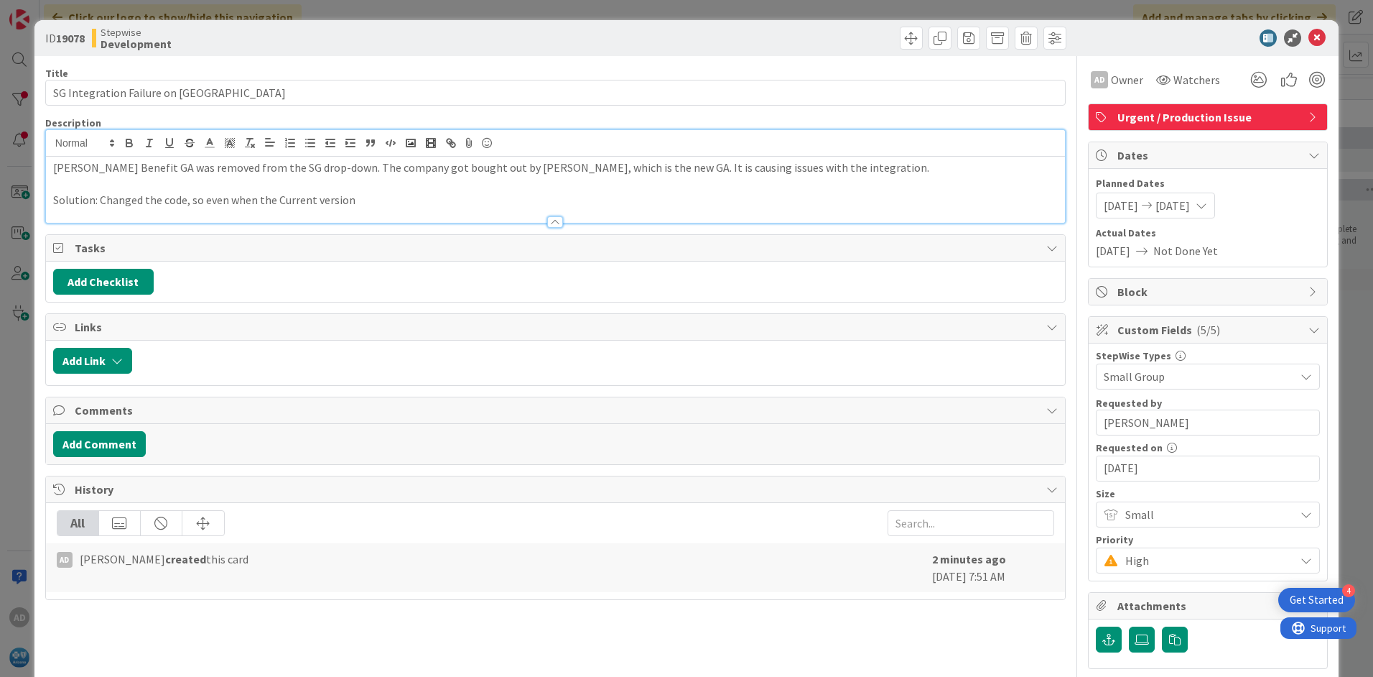
click at [172, 201] on p "Solution: Changed the code, so even when the Current version" at bounding box center [555, 200] width 1005 height 17
drag, startPoint x: 185, startPoint y: 215, endPoint x: 182, endPoint y: 209, distance: 7.4
click at [185, 215] on div at bounding box center [555, 215] width 1019 height 15
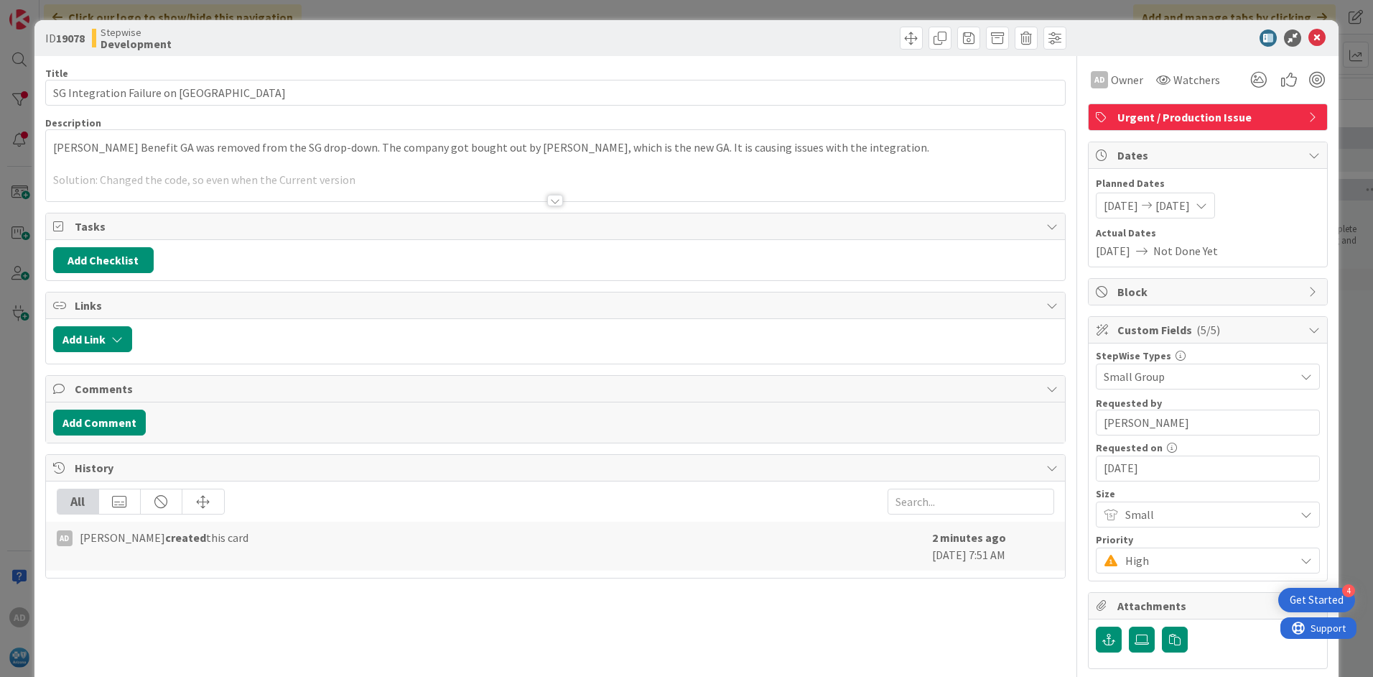
click at [552, 203] on div at bounding box center [555, 200] width 16 height 11
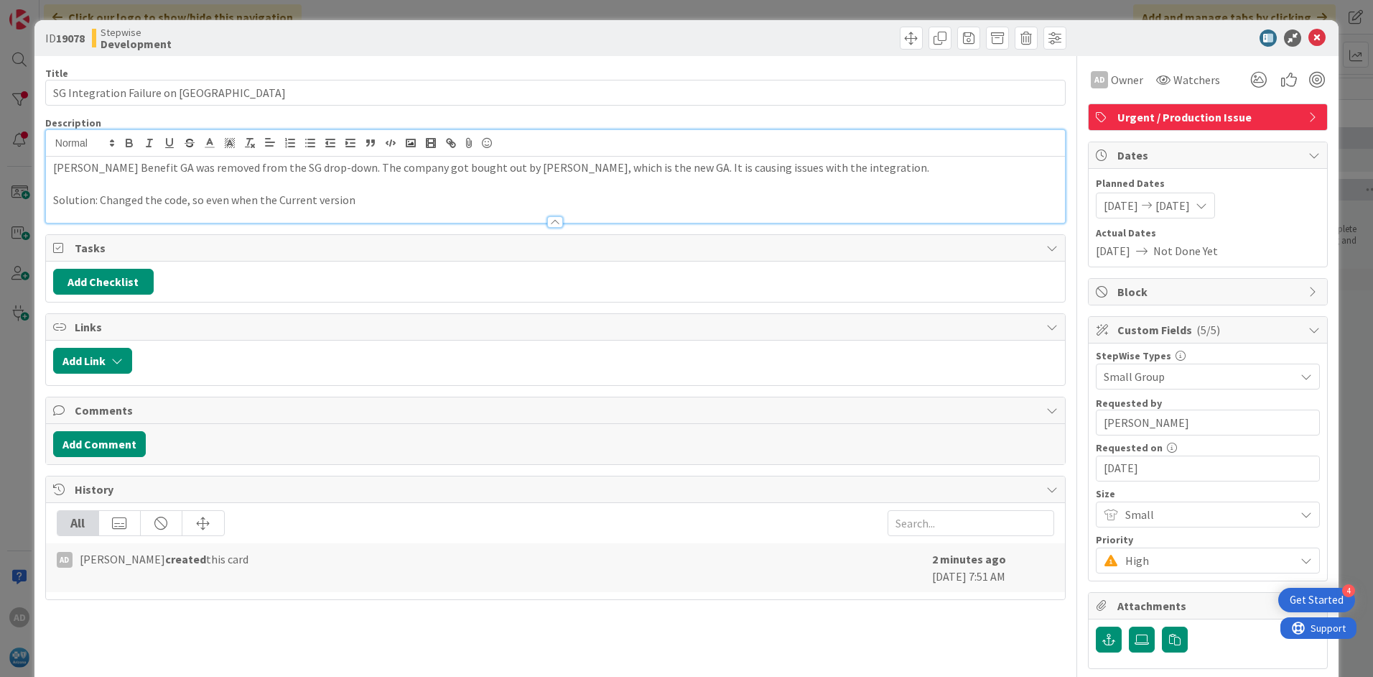
click at [371, 198] on p "Solution: Changed the code, so even when the Current version" at bounding box center [555, 200] width 1005 height 17
